Goal: Task Accomplishment & Management: Manage account settings

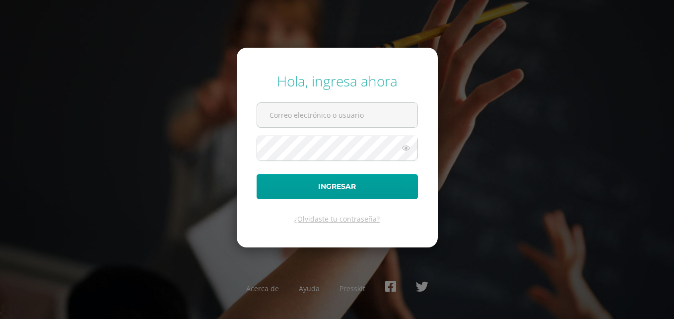
type input "[PERSON_NAME][EMAIL_ADDRESS][DOMAIN_NAME]"
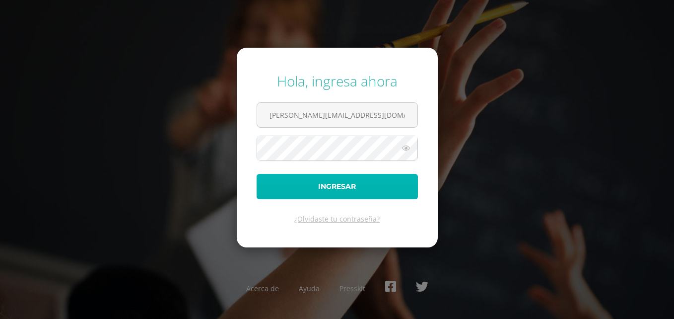
click at [335, 182] on button "Ingresar" at bounding box center [337, 186] width 161 height 25
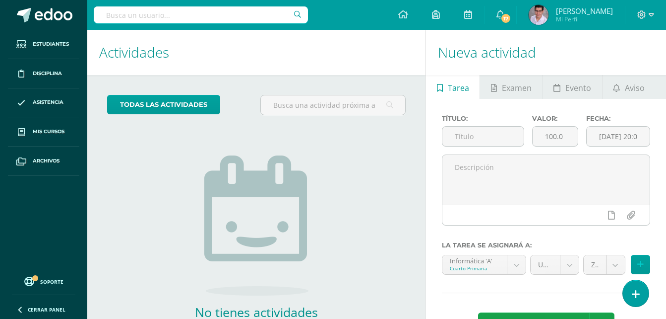
scroll to position [273, 0]
click at [641, 13] on icon at bounding box center [642, 14] width 8 height 8
click at [605, 73] on link "Cerrar sesión" at bounding box center [615, 68] width 78 height 14
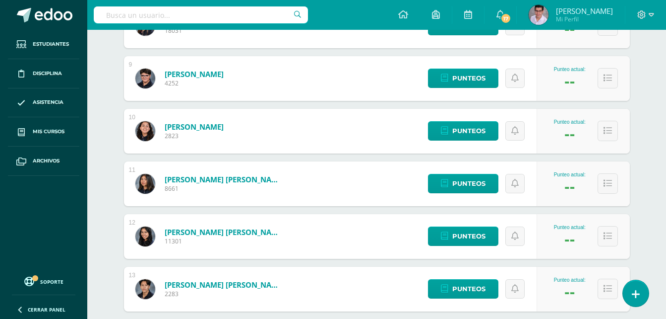
scroll to position [744, 0]
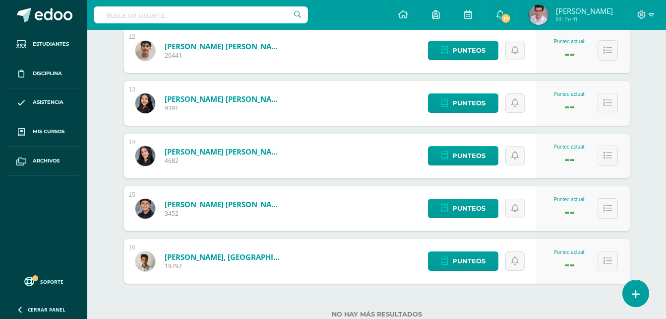
scroll to position [797, 0]
